Goal: Task Accomplishment & Management: Use online tool/utility

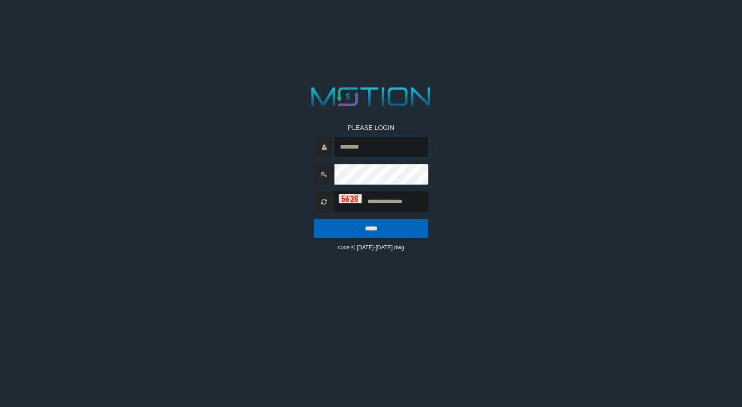
click at [396, 154] on input "text" at bounding box center [381, 147] width 94 height 21
click at [402, 149] on input "******" at bounding box center [381, 147] width 94 height 21
type input "*******"
type input "****"
click at [313, 219] on input "*****" at bounding box center [370, 228] width 114 height 19
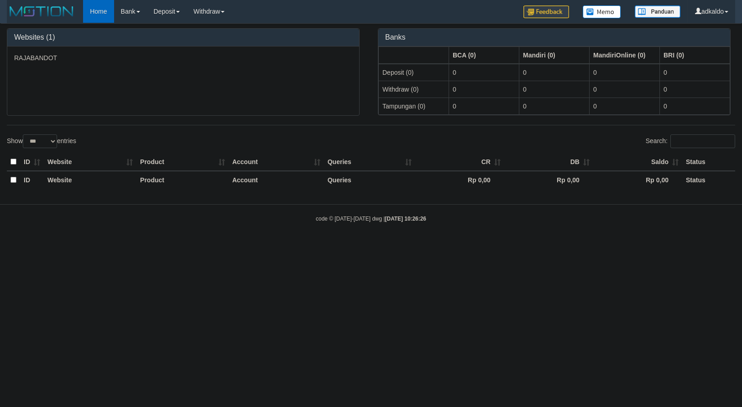
select select "***"
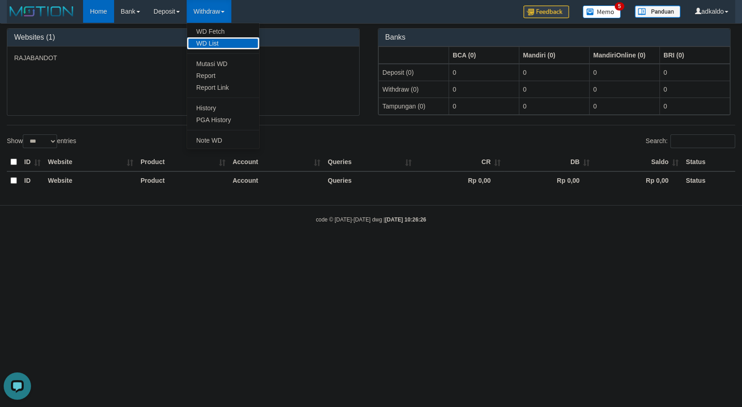
click at [211, 41] on link "WD List" at bounding box center [223, 43] width 72 height 12
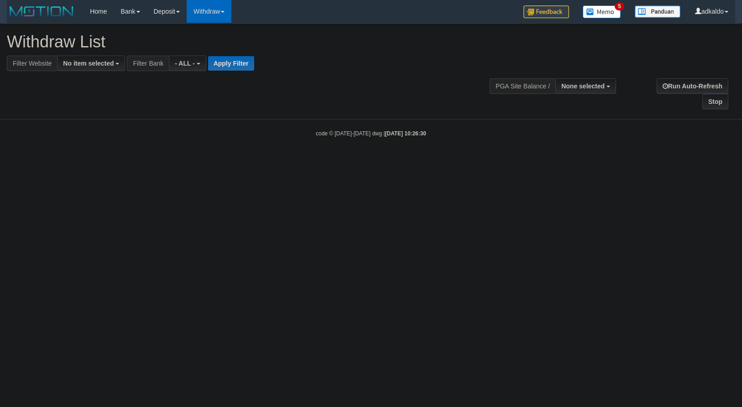
select select
click at [102, 57] on button "No item selected" at bounding box center [91, 64] width 68 height 16
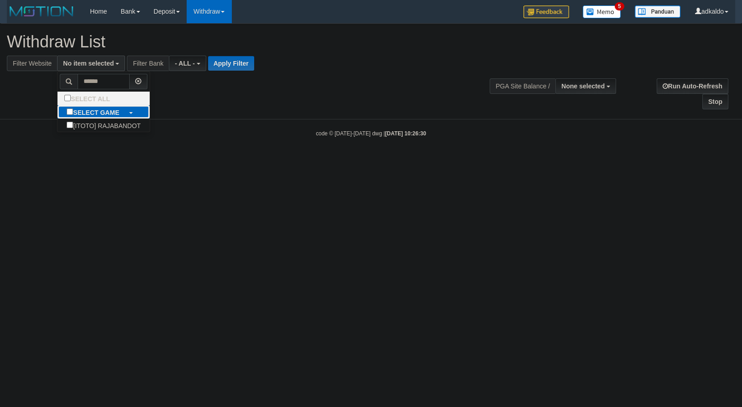
click at [78, 114] on label "SELECT GAME" at bounding box center [92, 111] width 71 height 13
select select "***"
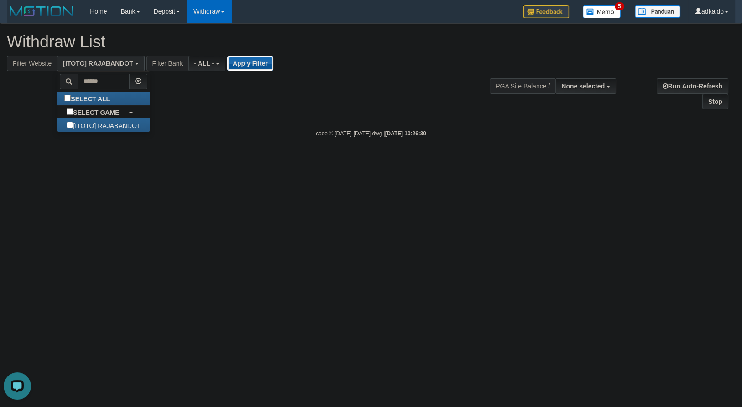
click at [244, 69] on button "Apply Filter" at bounding box center [250, 63] width 46 height 15
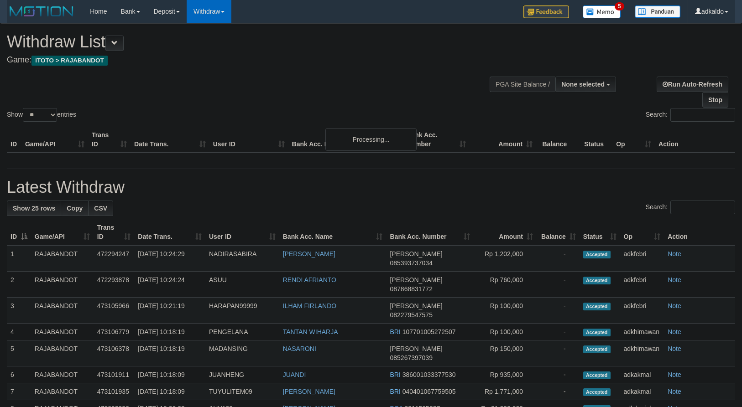
select select
select select "***"
click option "***" at bounding box center [0, 0] width 0 height 0
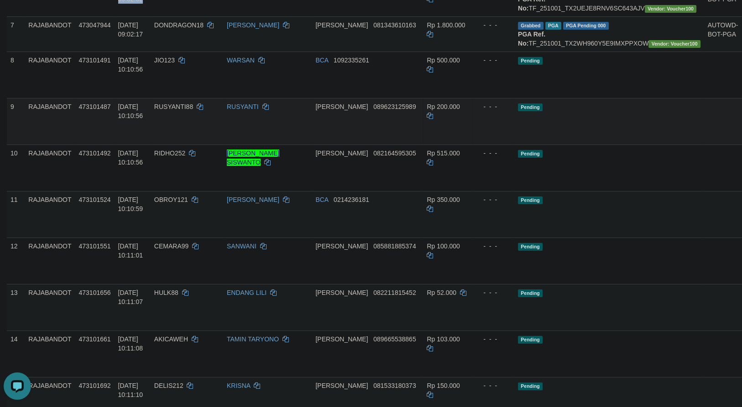
scroll to position [388, 0]
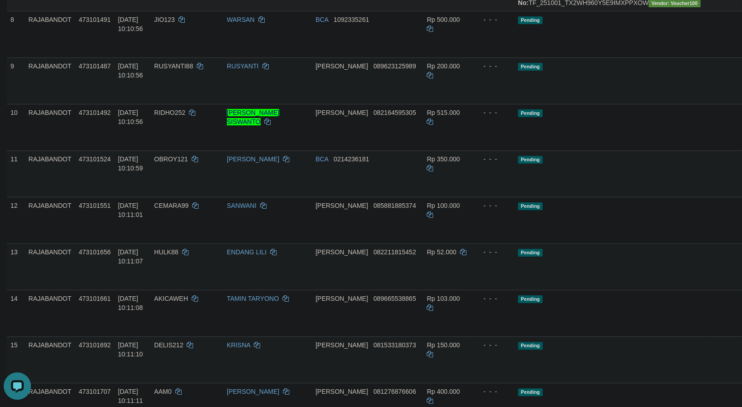
drag, startPoint x: 191, startPoint y: 175, endPoint x: 210, endPoint y: 45, distance: 131.9
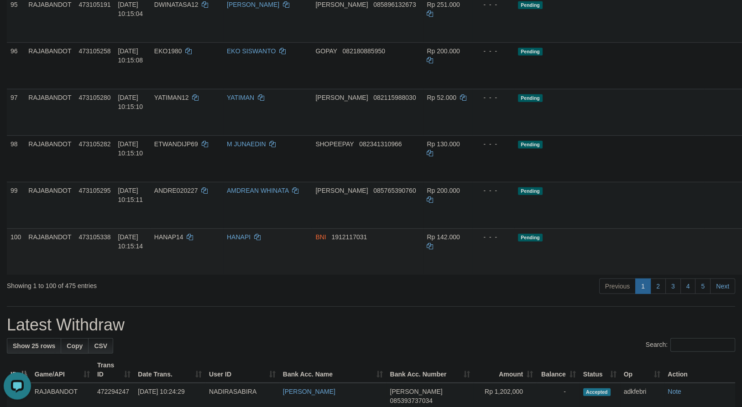
scroll to position [4397, 0]
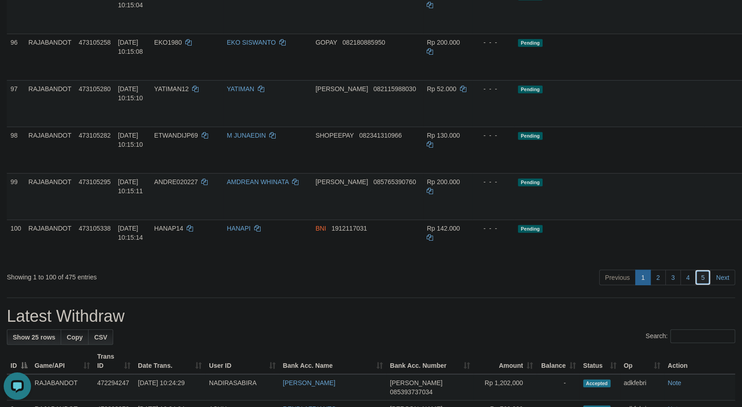
click at [702, 286] on link "5" at bounding box center [703, 278] width 16 height 16
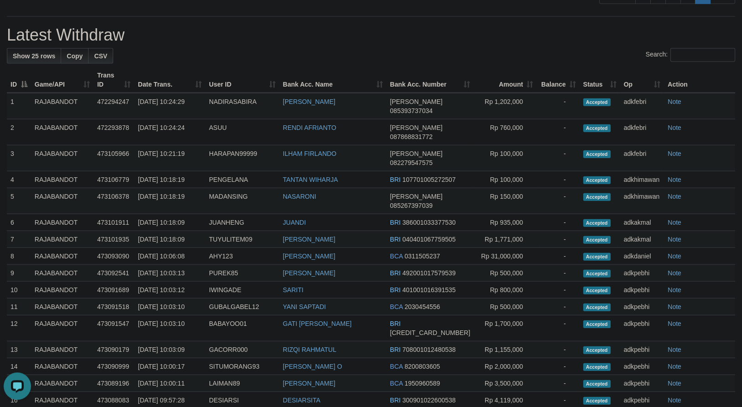
scroll to position [3458, 0]
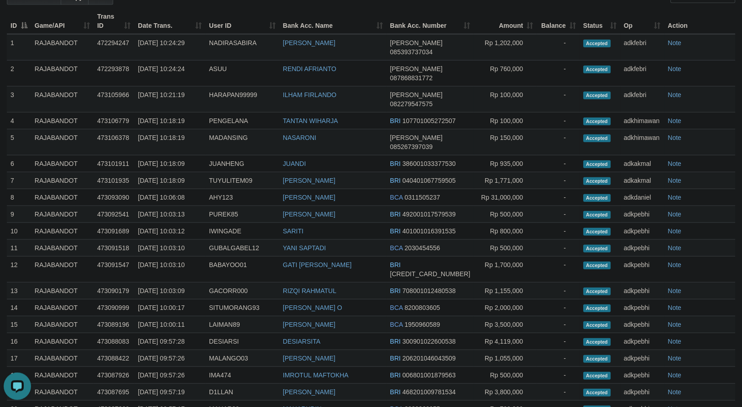
drag, startPoint x: 224, startPoint y: 161, endPoint x: 218, endPoint y: 265, distance: 105.0
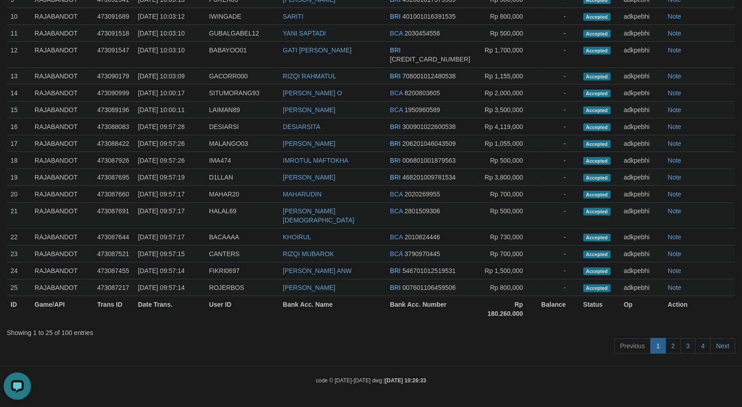
scroll to position [4544, 0]
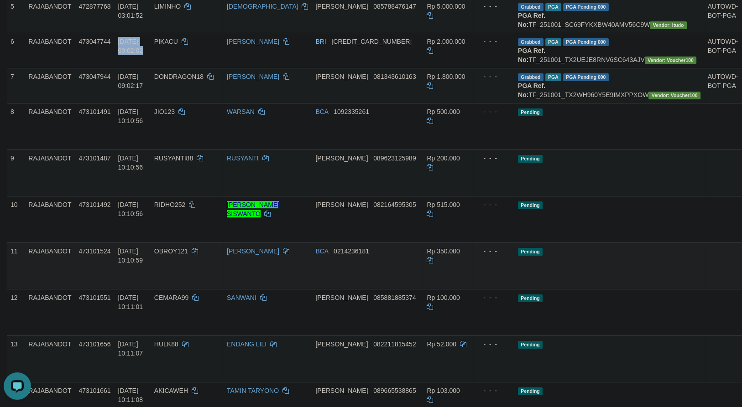
scroll to position [399, 0]
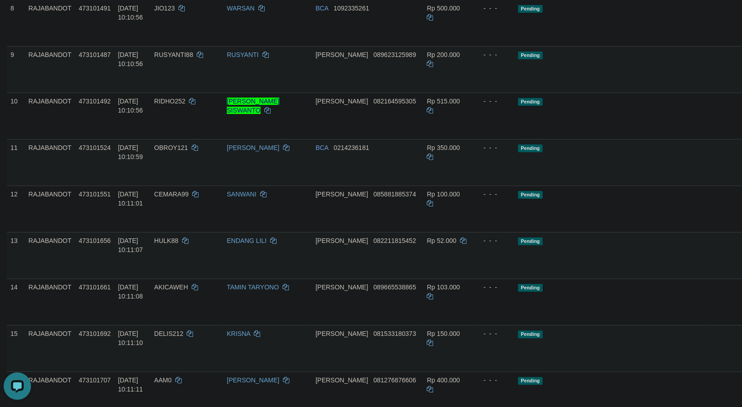
drag, startPoint x: 220, startPoint y: 177, endPoint x: 224, endPoint y: 47, distance: 129.6
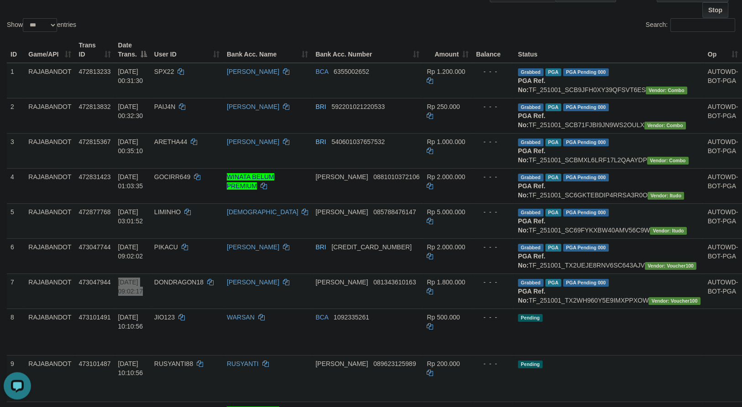
scroll to position [0, 0]
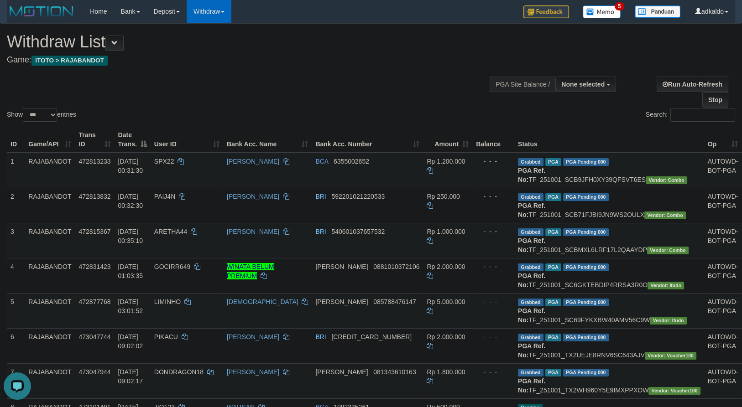
click at [347, 74] on div "Show ** ** ** *** entries Search:" at bounding box center [371, 74] width 742 height 100
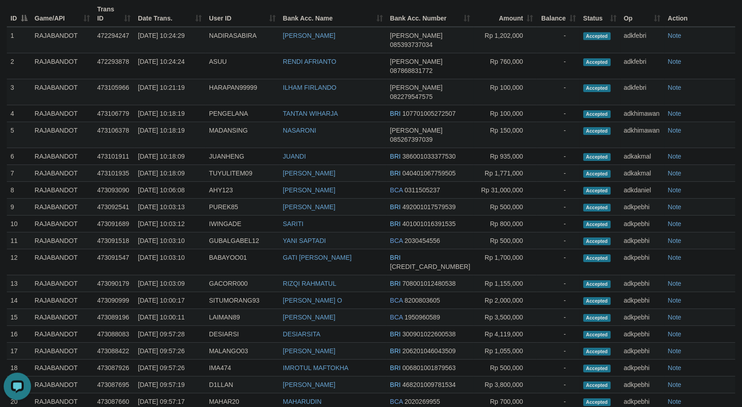
scroll to position [4596, 0]
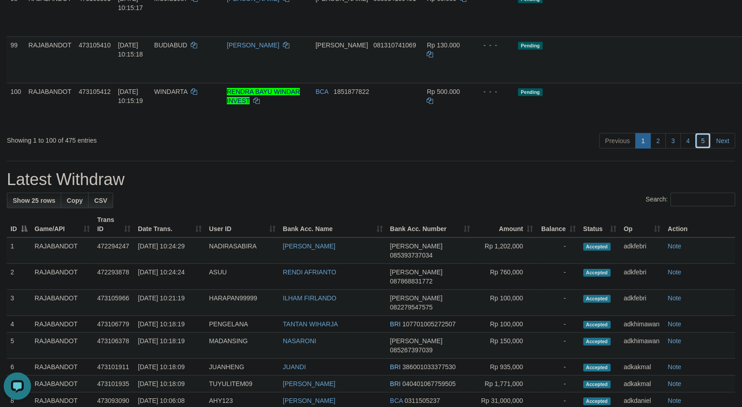
click at [703, 149] on link "5" at bounding box center [703, 141] width 16 height 16
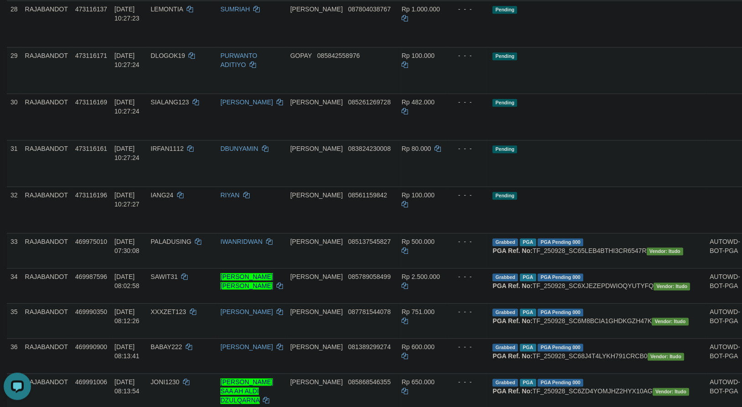
scroll to position [1418, 0]
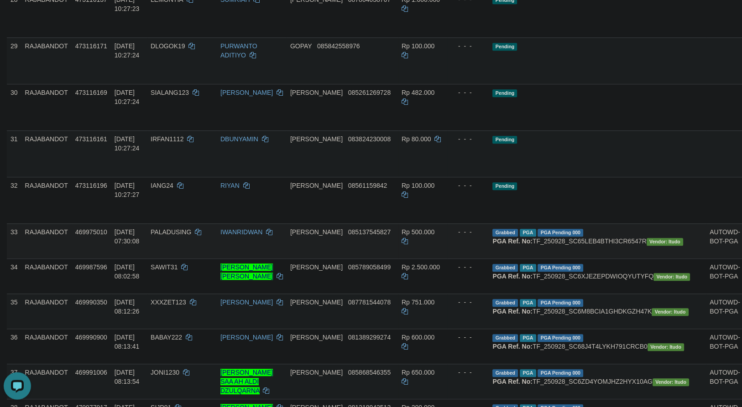
click at [217, 253] on td "PALADUSING" at bounding box center [182, 241] width 70 height 35
drag, startPoint x: 226, startPoint y: 252, endPoint x: 227, endPoint y: 257, distance: 4.7
click at [214, 324] on tbody "1 RAJABANDOT 473115461 01/10/2025 10:26:34 RAJAWER00 ANDRI PRIBADI BRI 07590100…" at bounding box center [398, 164] width 782 height 2858
click at [217, 213] on td "IANG24" at bounding box center [182, 200] width 70 height 47
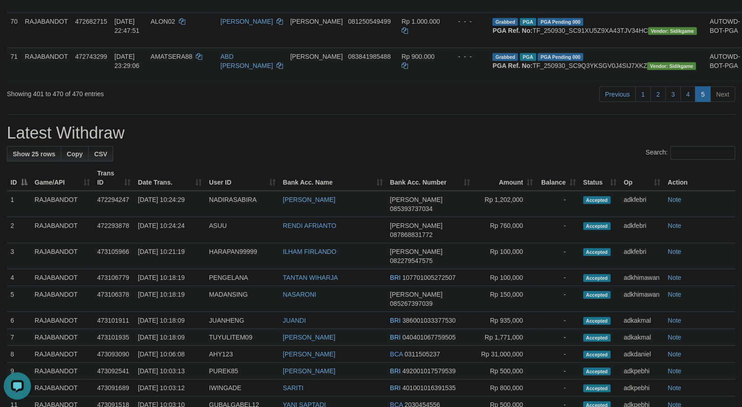
scroll to position [3059, 0]
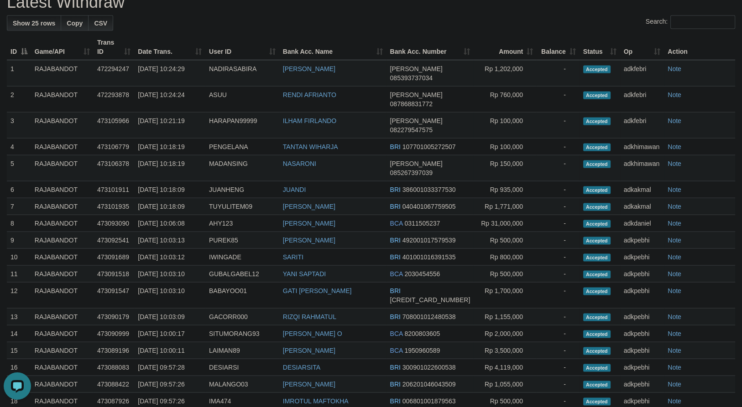
drag, startPoint x: 232, startPoint y: 249, endPoint x: 209, endPoint y: 281, distance: 40.0
copy td "30/09/2025 23:29:06"
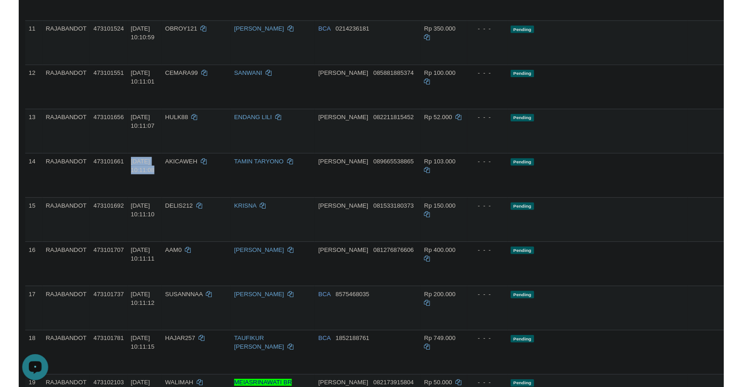
scroll to position [333, 0]
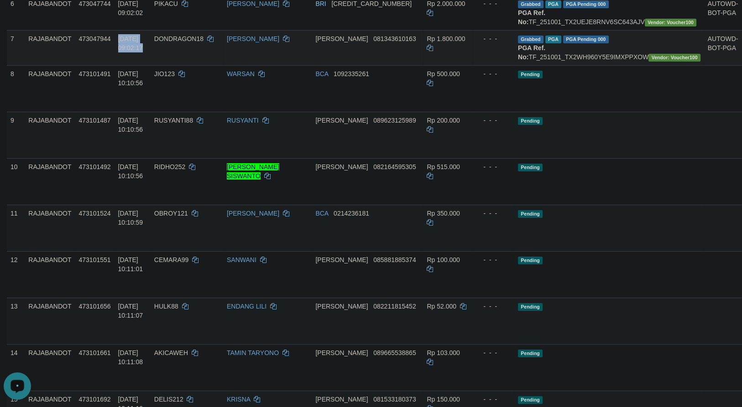
drag, startPoint x: 221, startPoint y: 178, endPoint x: 227, endPoint y: 100, distance: 78.3
click at [545, 251] on td "Pending" at bounding box center [609, 228] width 190 height 47
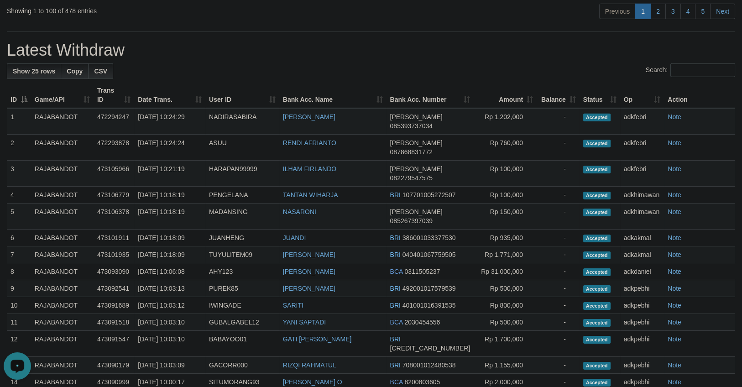
scroll to position [4538, 0]
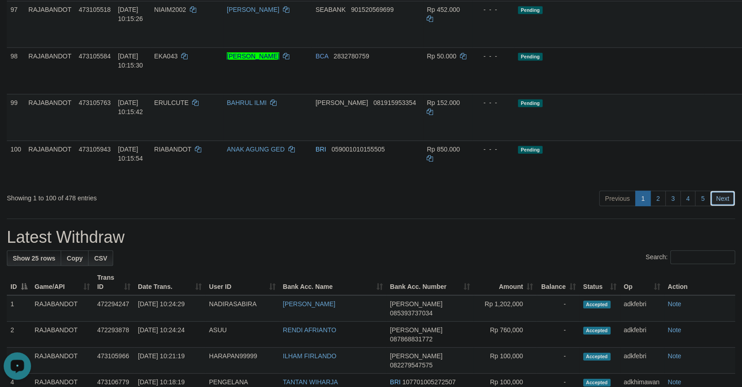
click at [713, 206] on link "Next" at bounding box center [722, 199] width 25 height 16
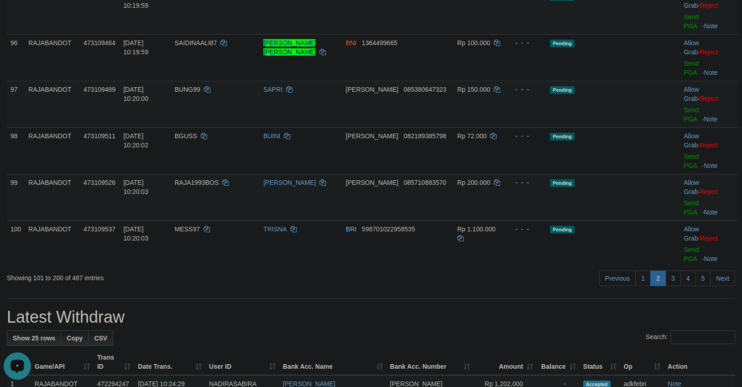
click at [702, 267] on td "Allow Grab · Reject Send PGA · Note" at bounding box center [708, 243] width 57 height 47
click at [699, 280] on link "5" at bounding box center [703, 278] width 16 height 16
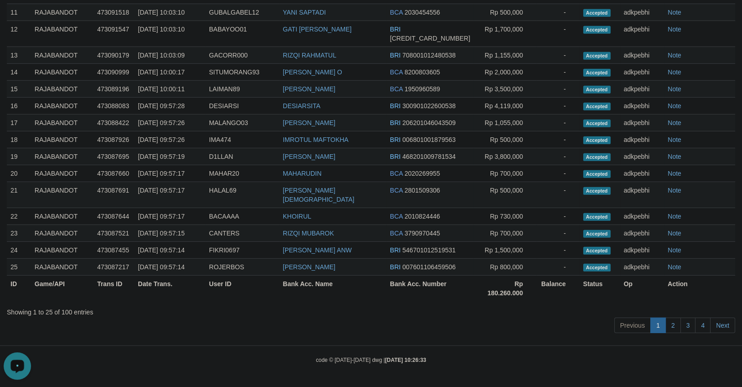
scroll to position [2854, 0]
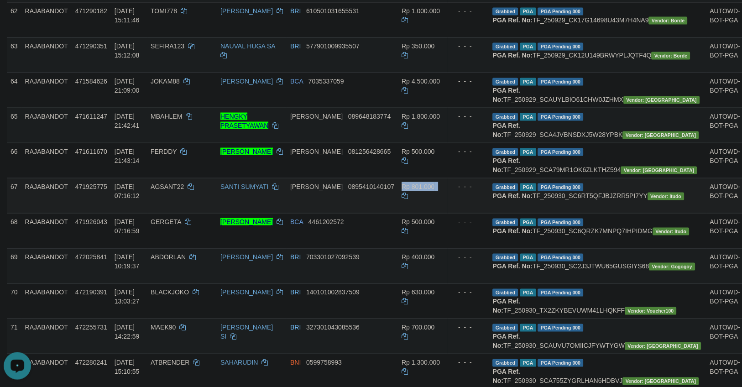
click at [462, 213] on td "- - -" at bounding box center [468, 195] width 42 height 35
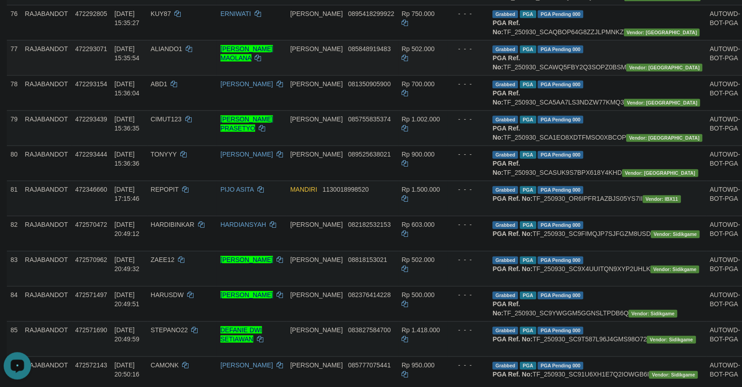
scroll to position [3930, 0]
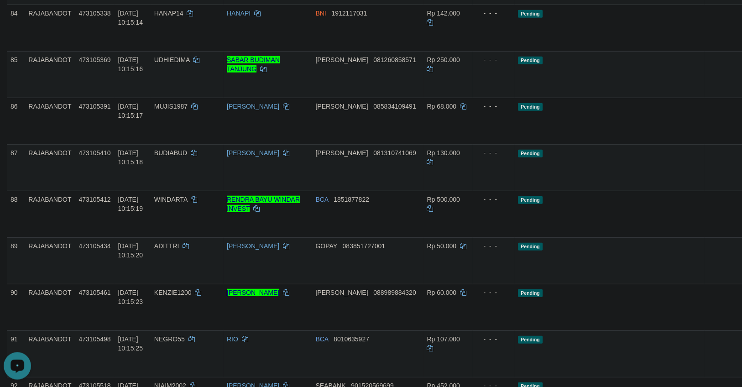
scroll to position [189, 0]
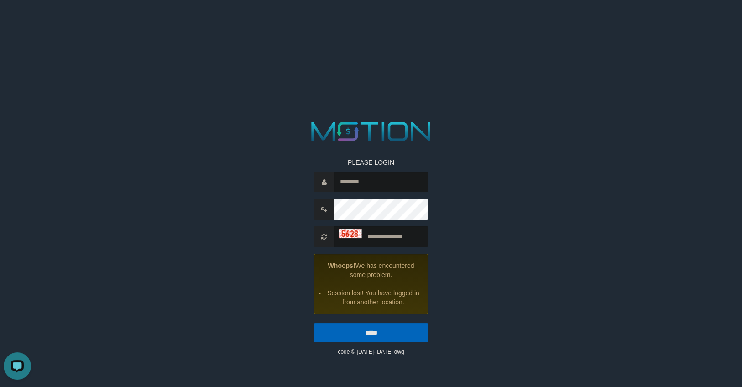
click at [576, 23] on html "PLEASE LOGIN Whoops! We has encountered some problem. Session lost! You have lo…" at bounding box center [371, 11] width 742 height 23
